Goal: Transaction & Acquisition: Purchase product/service

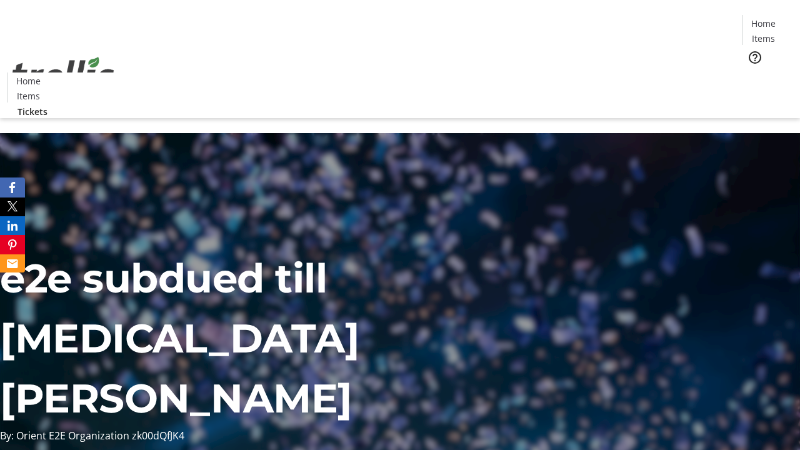
click at [753, 73] on span "Tickets" at bounding box center [768, 79] width 30 height 13
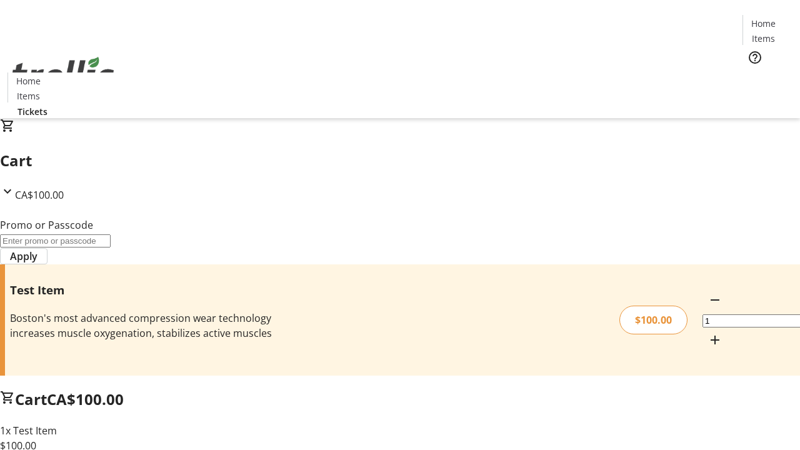
type input "FLAT"
